Goal: Task Accomplishment & Management: Manage account settings

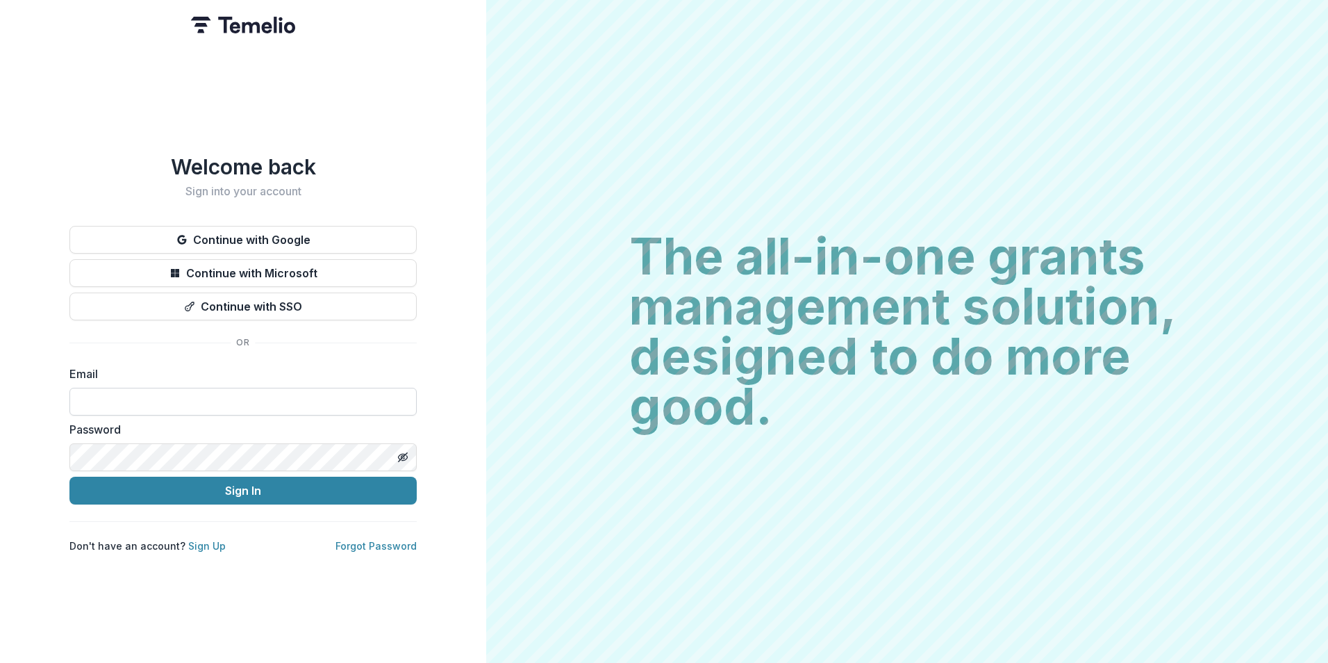
click at [314, 390] on input at bounding box center [242, 402] width 347 height 28
type input "**********"
click at [69, 476] on button "Sign In" at bounding box center [242, 490] width 347 height 28
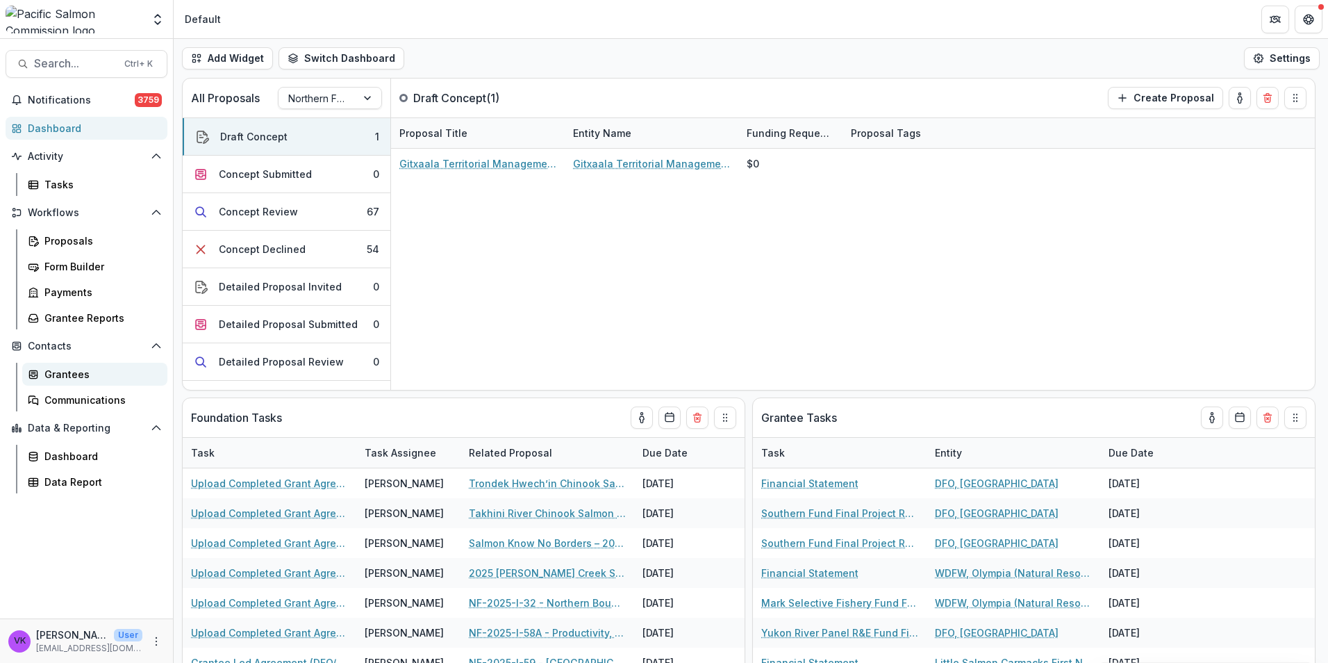
click at [63, 374] on div "Grantees" at bounding box center [100, 374] width 112 height 15
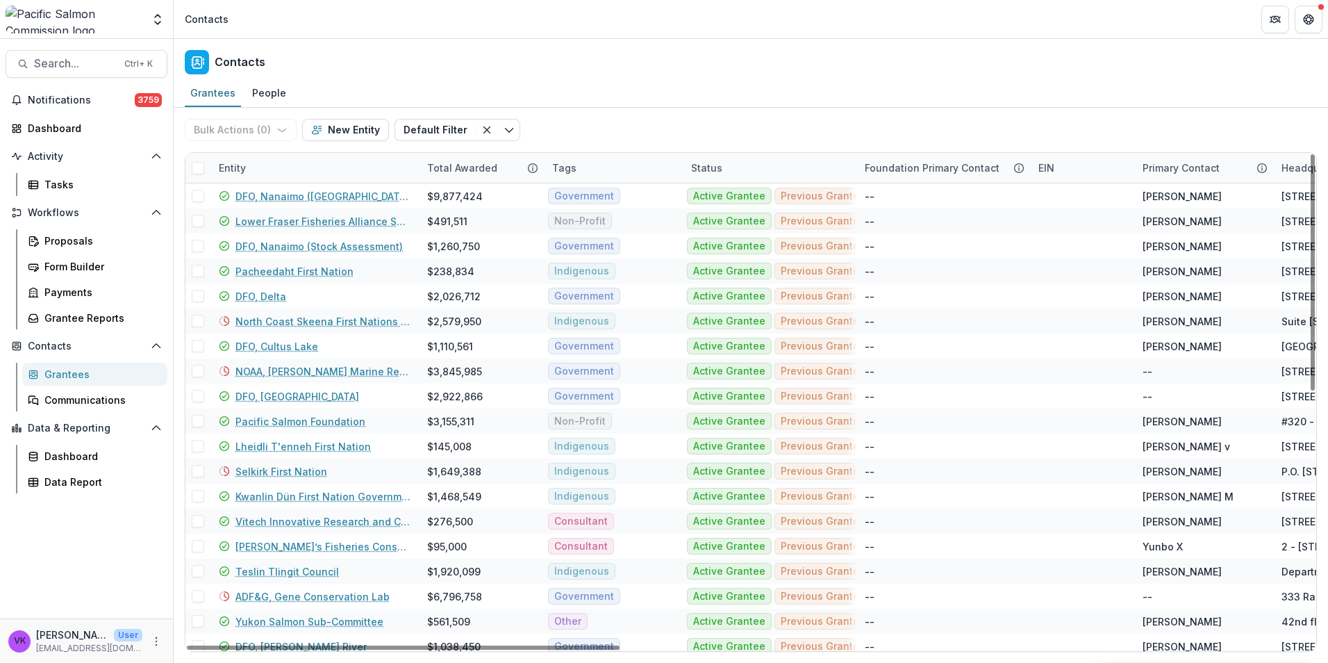
click at [359, 163] on div "Entity" at bounding box center [314, 168] width 208 height 30
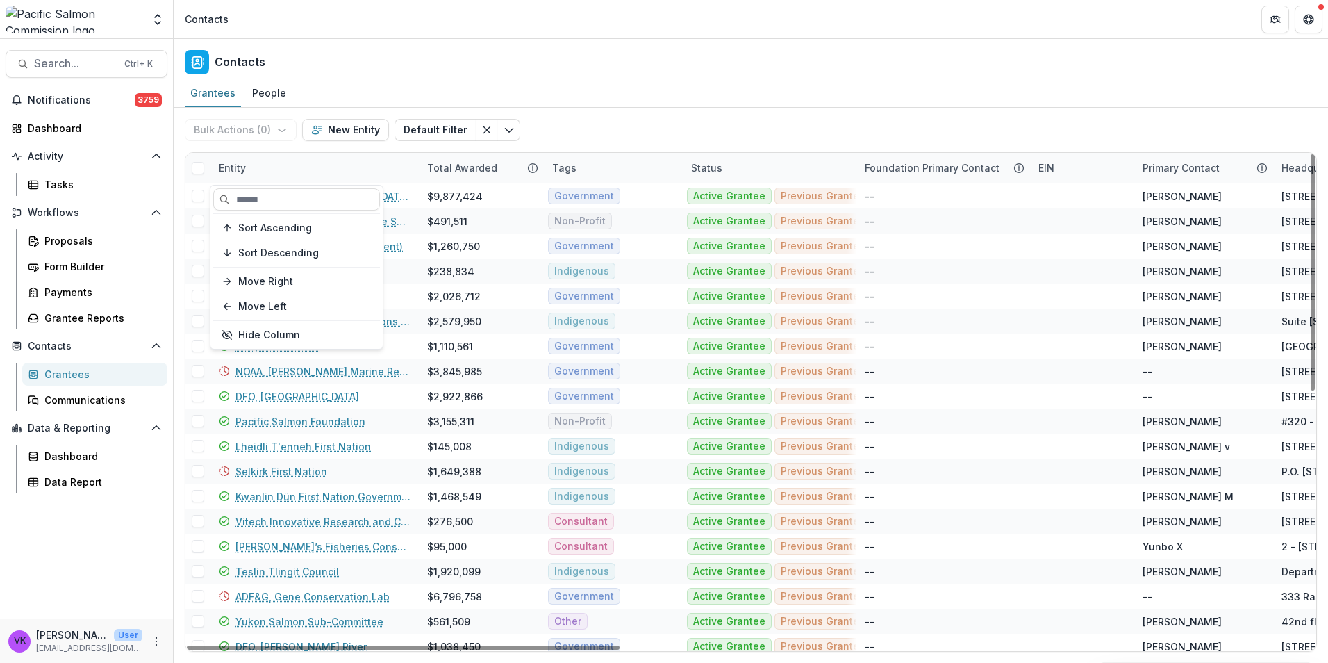
click at [321, 212] on div "Sort Ascending Sort Descending Move Right Move Left Hide Column" at bounding box center [296, 266] width 172 height 163
click at [317, 208] on input at bounding box center [296, 199] width 167 height 22
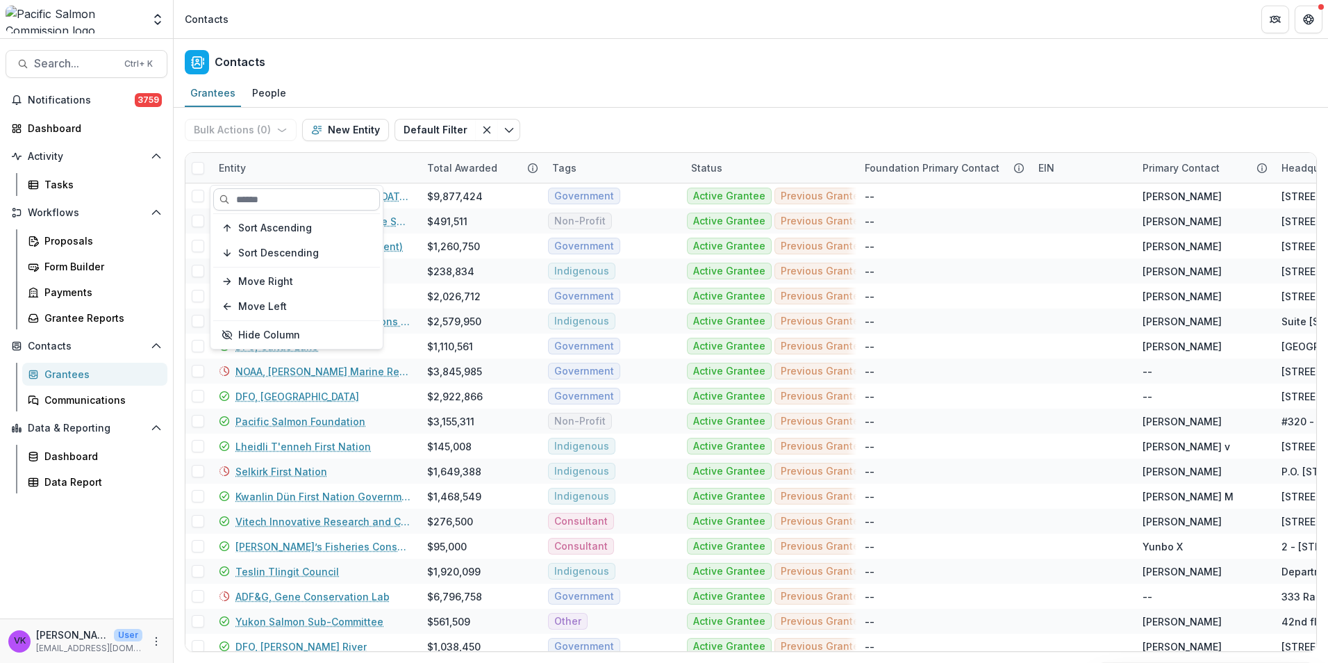
paste input "********"
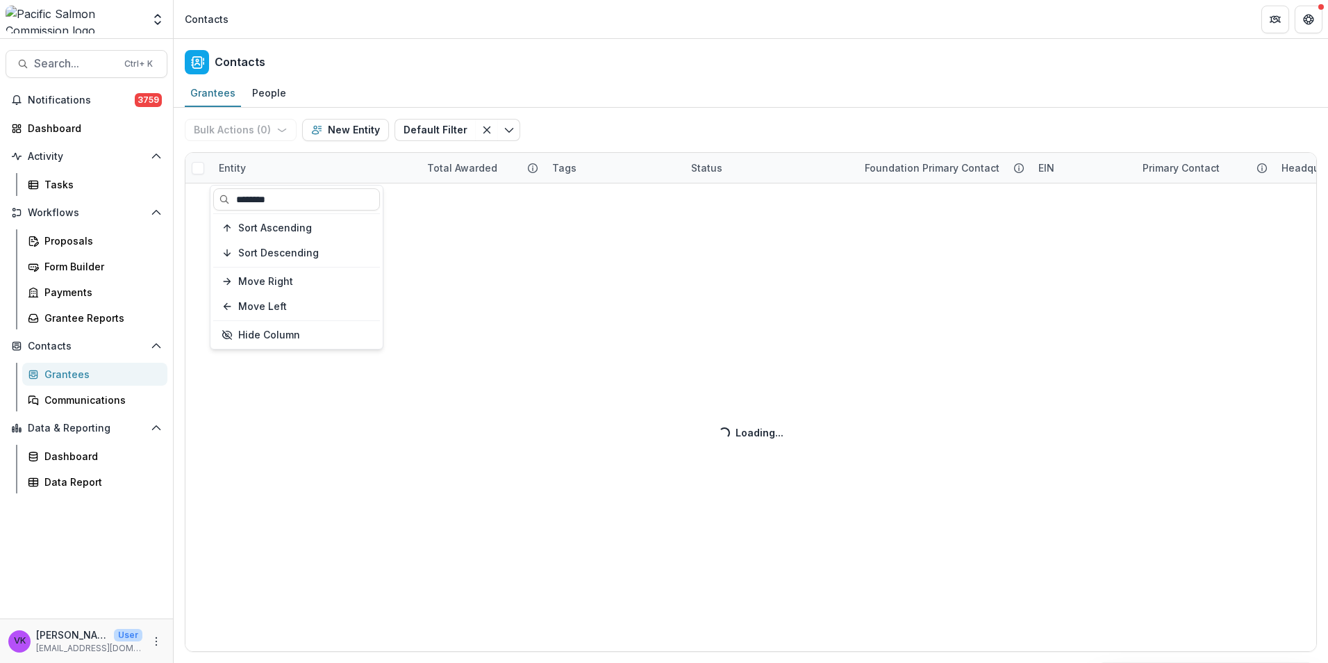
type input "********"
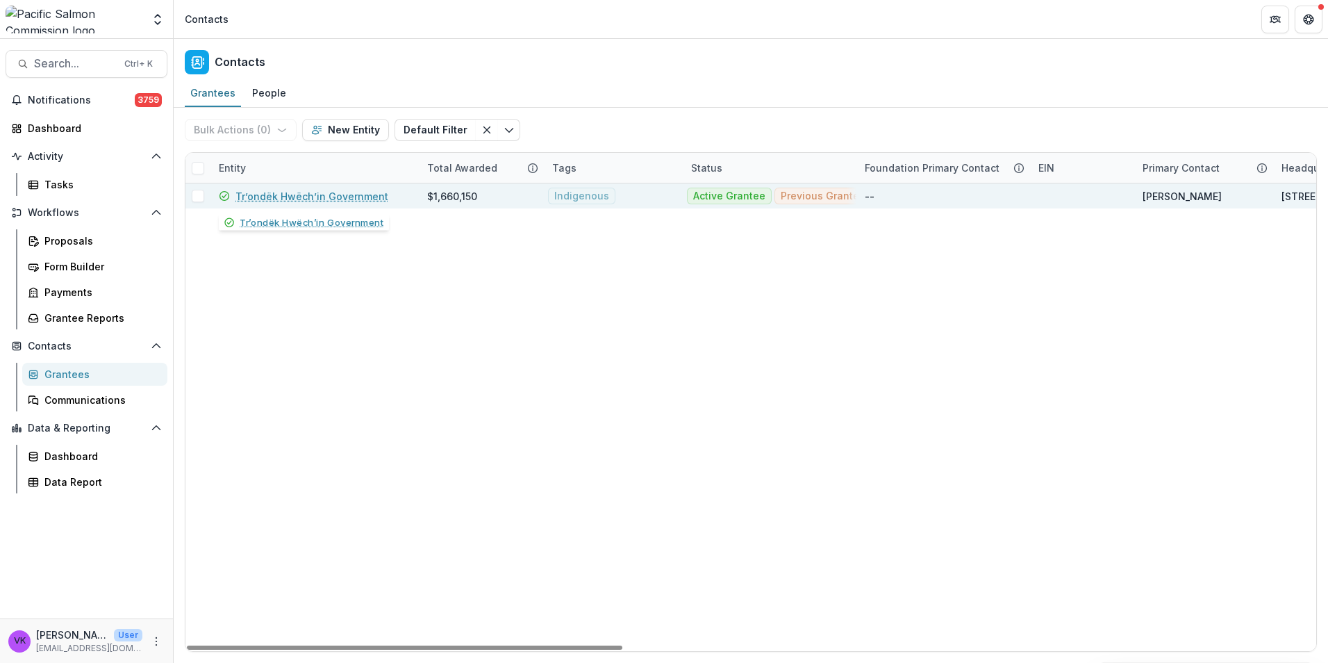
click at [357, 199] on link "Trʼondëk Hwëchʼin Government" at bounding box center [311, 196] width 153 height 15
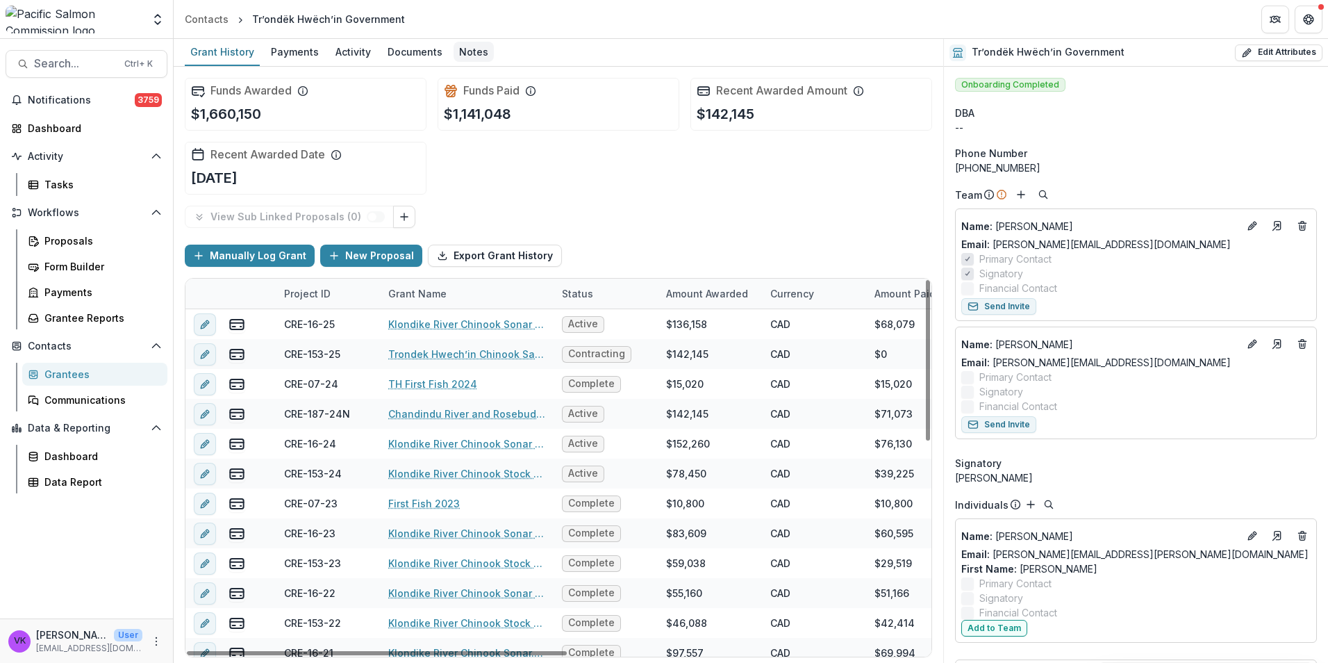
click at [464, 51] on div "Notes" at bounding box center [474, 52] width 40 height 20
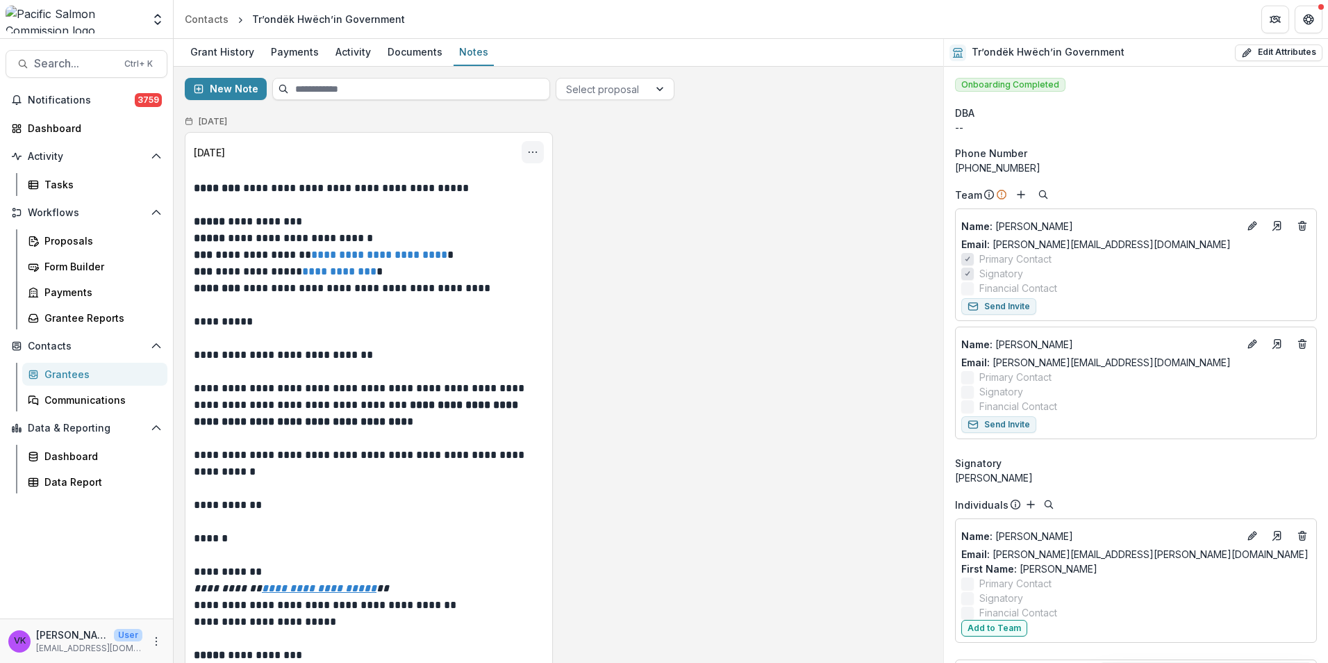
click at [531, 148] on icon "Options" at bounding box center [532, 152] width 11 height 11
click at [422, 206] on button "Edit" at bounding box center [464, 206] width 149 height 23
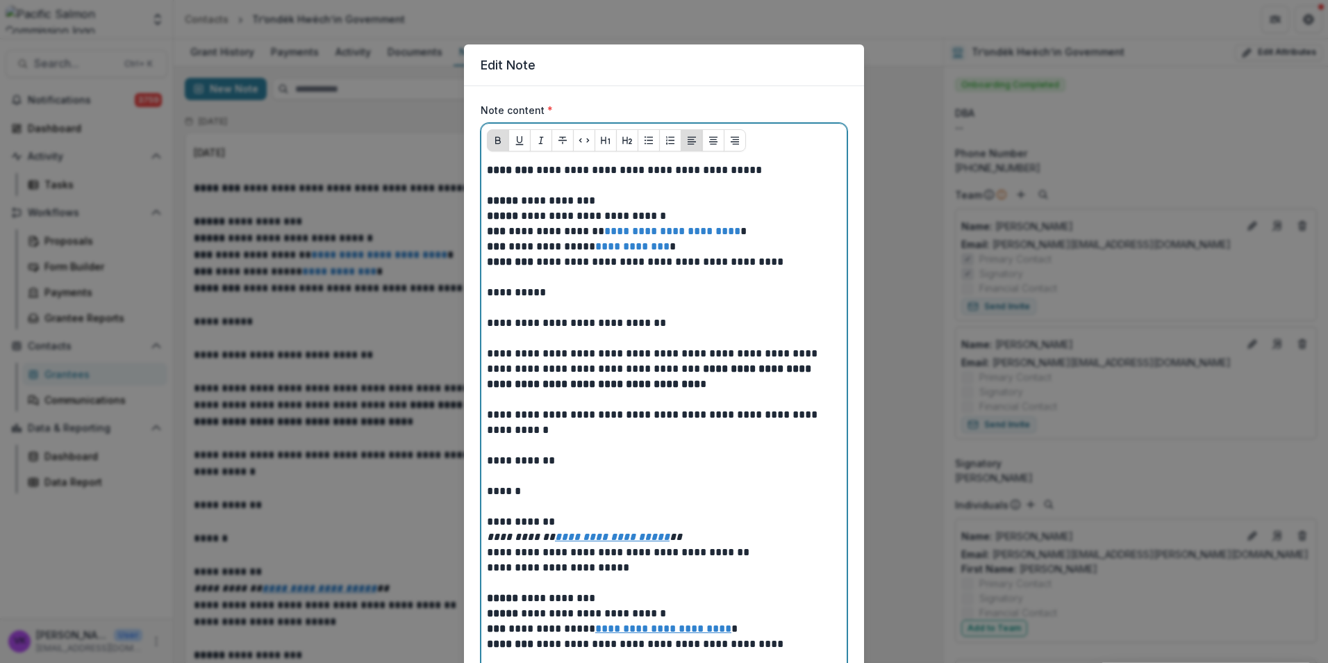
click at [514, 187] on p at bounding box center [664, 185] width 354 height 15
click at [507, 185] on p at bounding box center [664, 185] width 354 height 15
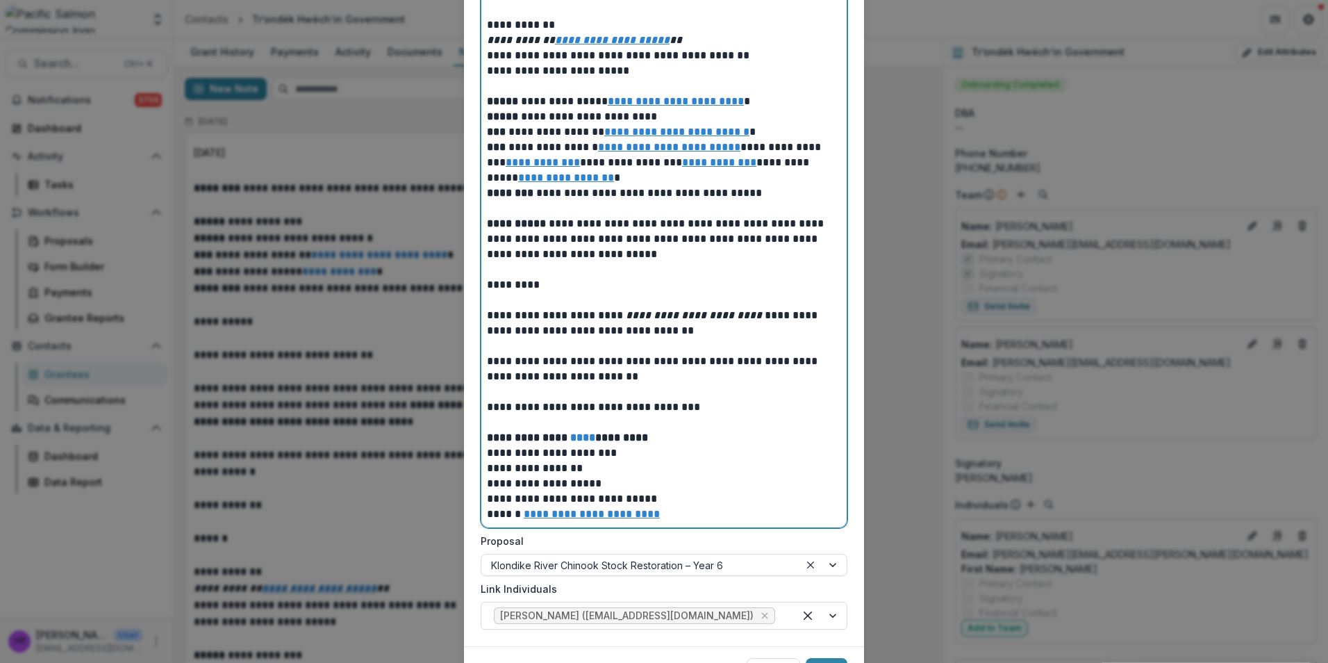
scroll to position [1196, 0]
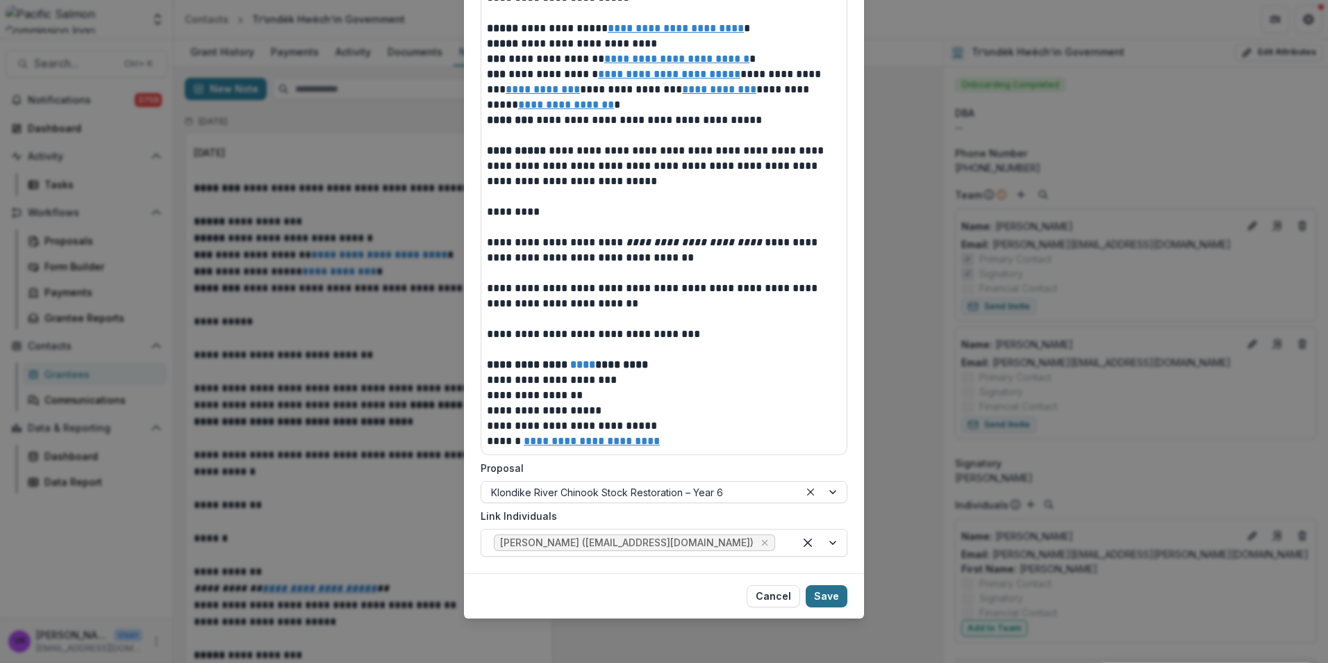
click at [829, 588] on button "Save" at bounding box center [827, 596] width 42 height 22
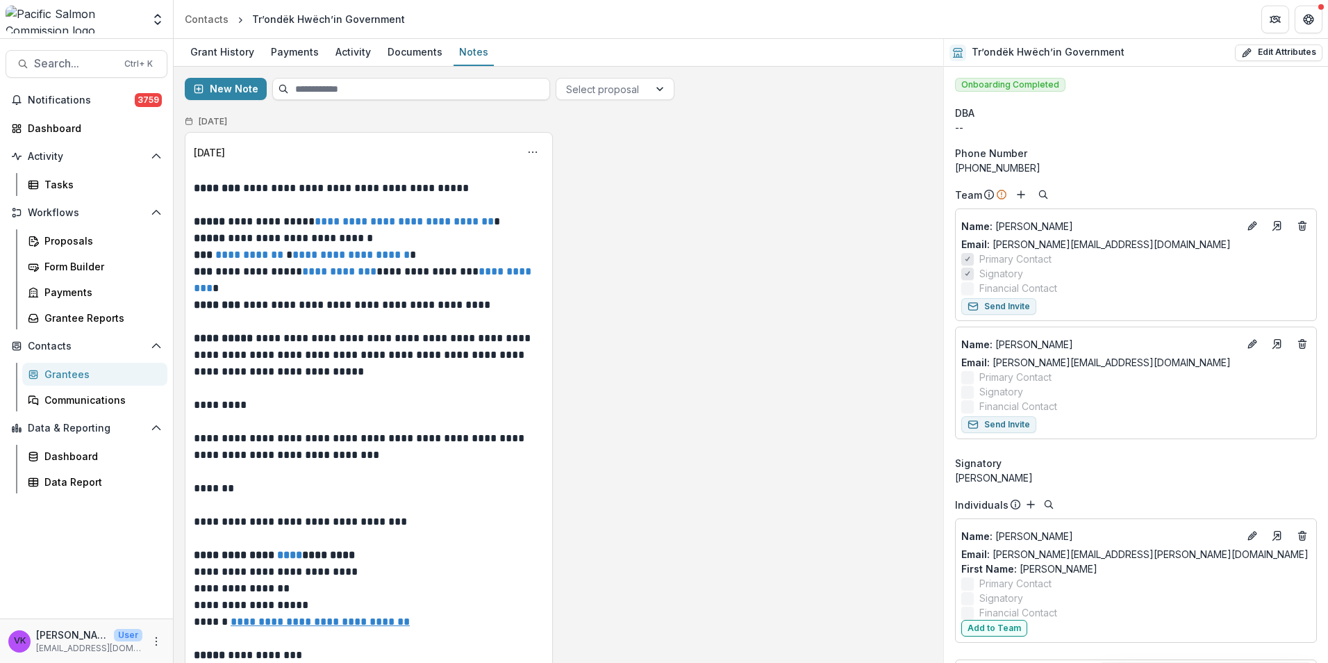
click at [69, 372] on div "Grantees" at bounding box center [100, 374] width 112 height 15
